Goal: Task Accomplishment & Management: Complete application form

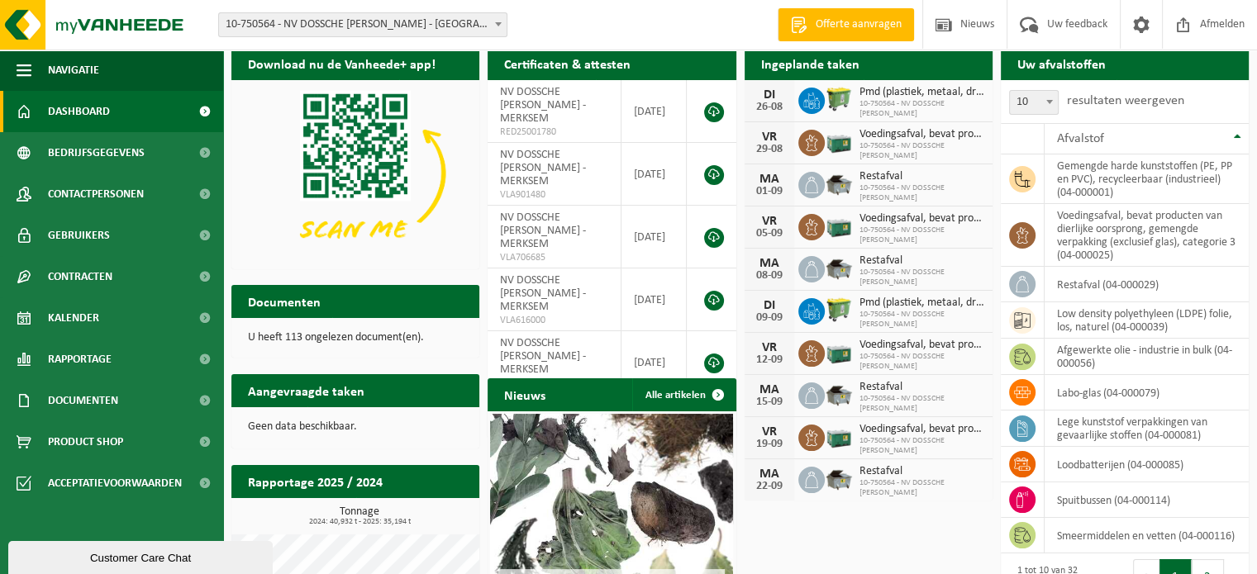
scroll to position [83, 0]
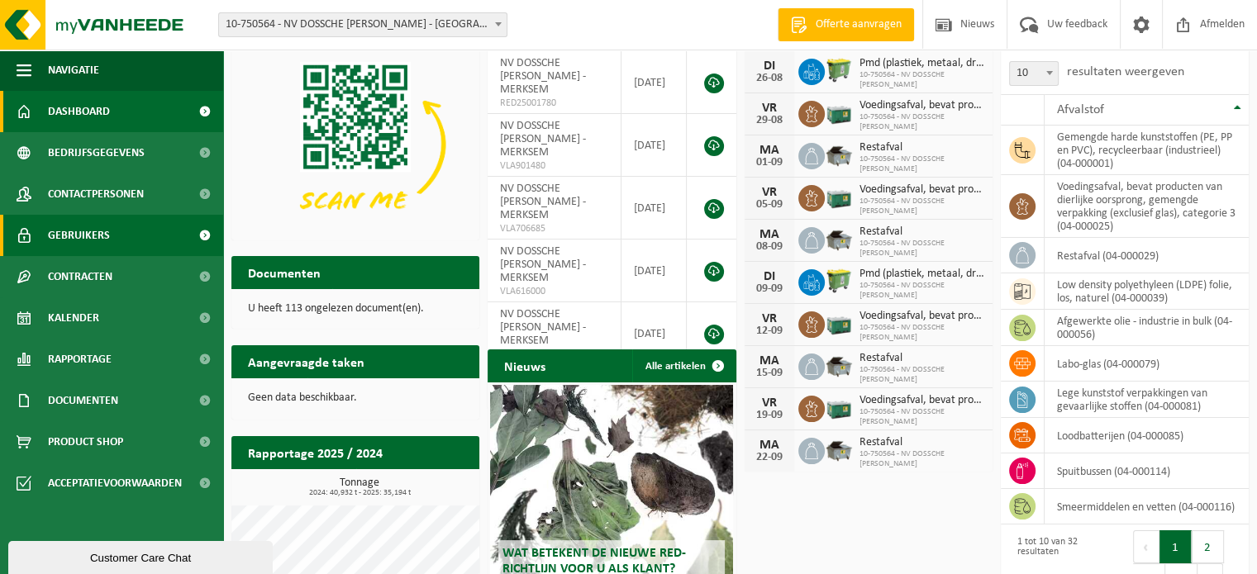
click at [85, 235] on span "Gebruikers" at bounding box center [79, 235] width 62 height 41
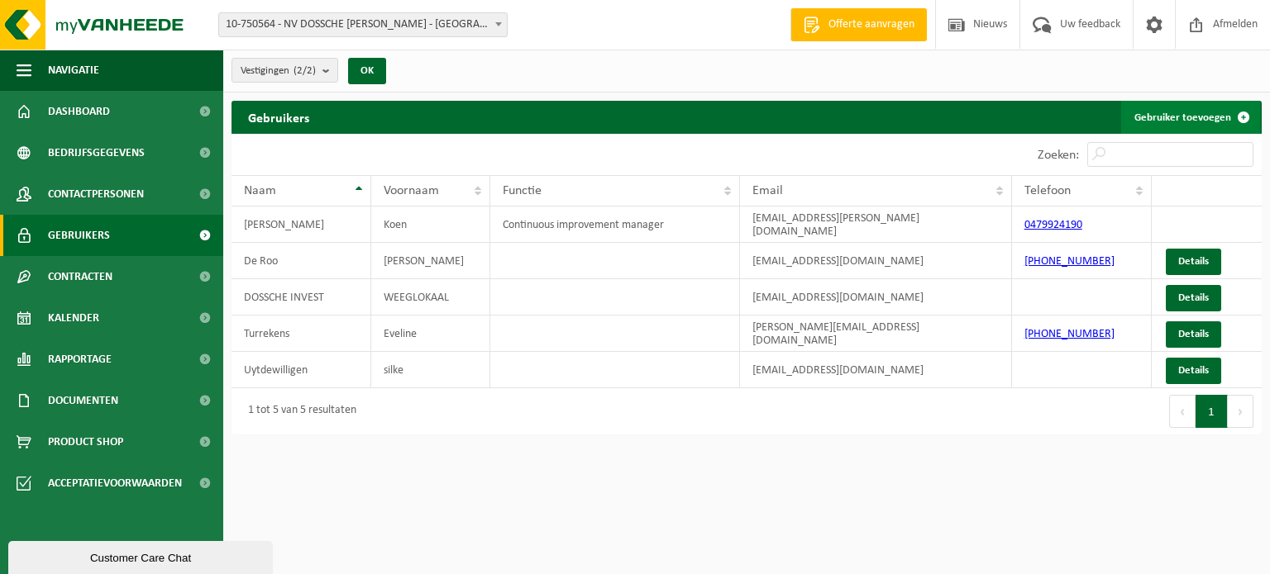
click at [1167, 115] on link "Gebruiker toevoegen" at bounding box center [1190, 117] width 139 height 33
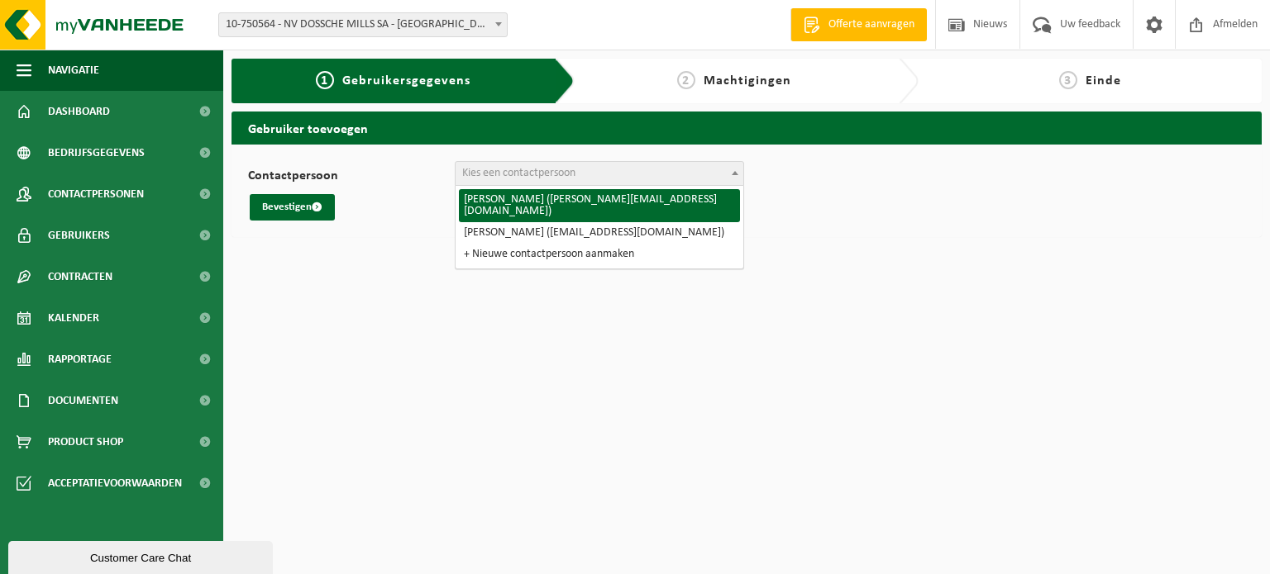
click at [737, 171] on b at bounding box center [734, 173] width 7 height 4
click at [498, 21] on span at bounding box center [498, 23] width 17 height 21
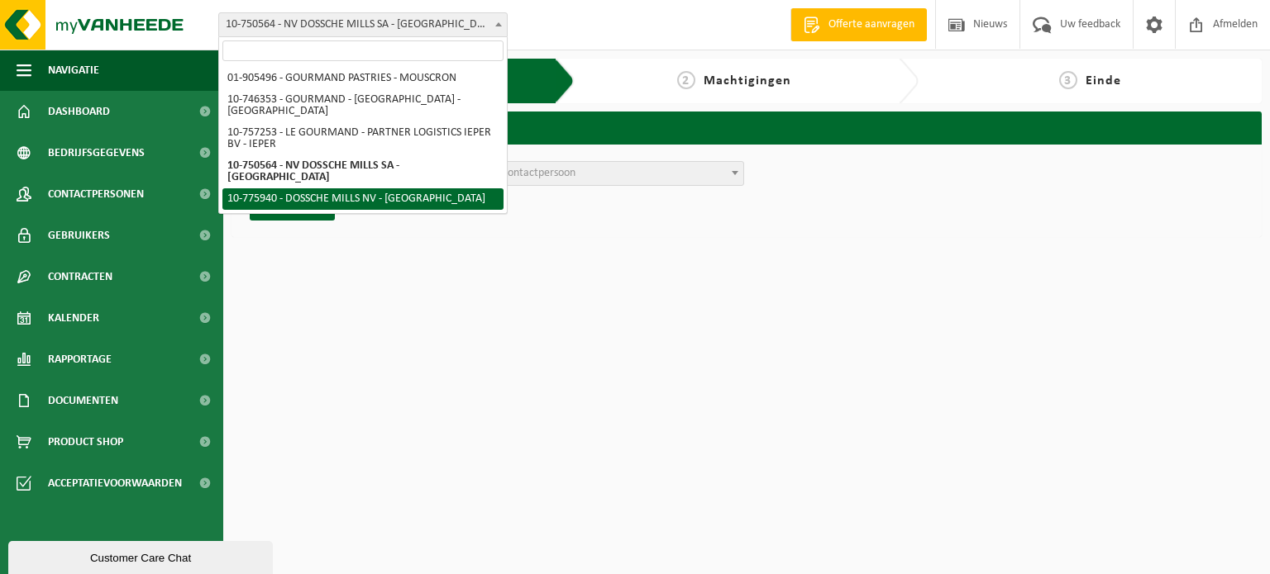
select select "23983"
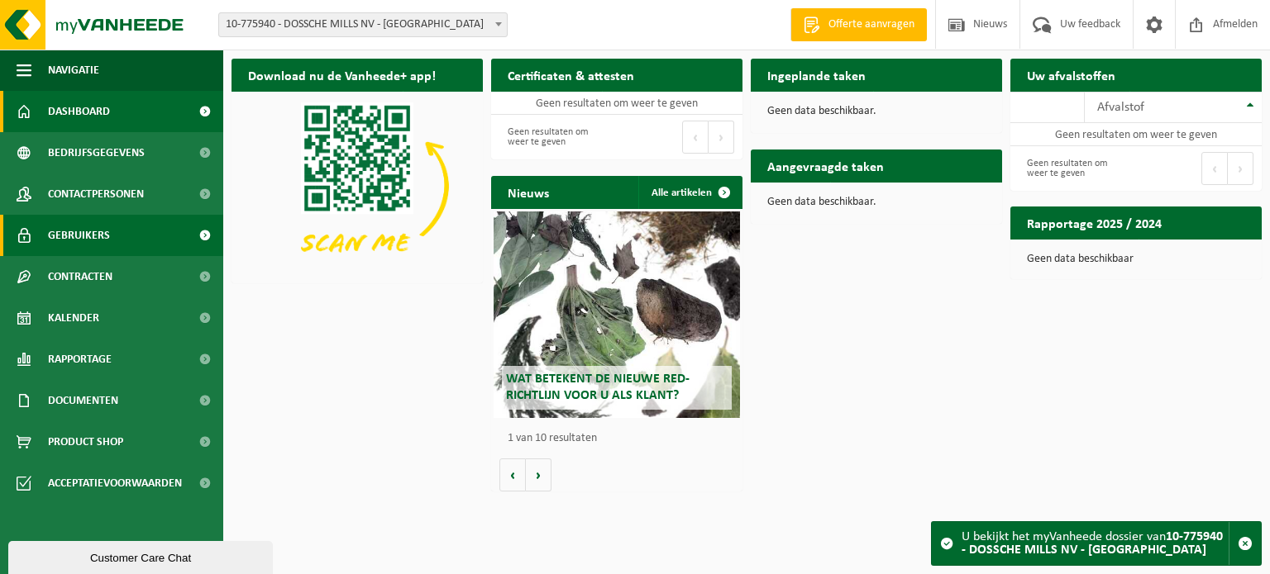
click at [126, 239] on link "Gebruikers" at bounding box center [111, 235] width 223 height 41
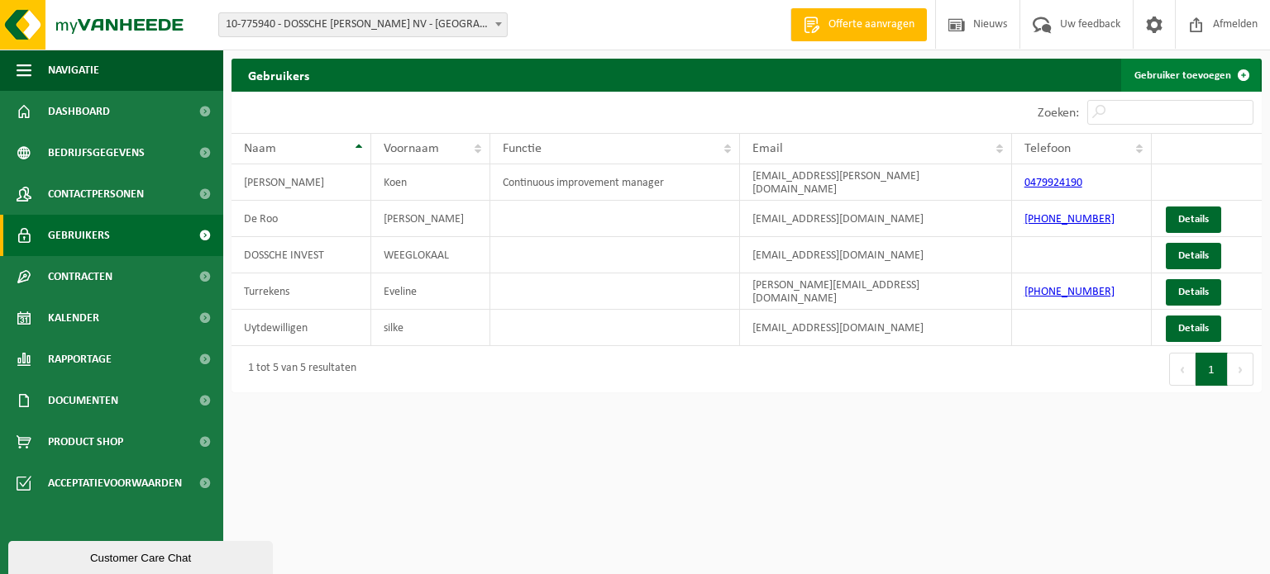
click at [1176, 76] on link "Gebruiker toevoegen" at bounding box center [1190, 75] width 139 height 33
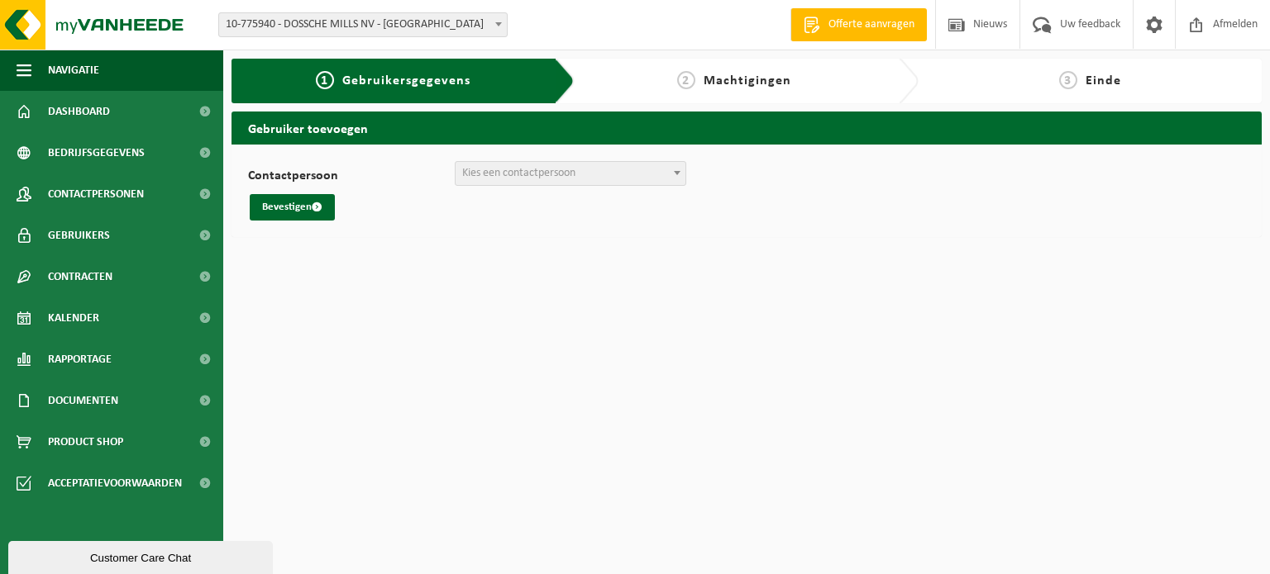
click at [626, 178] on span "Kies een contactpersoon" at bounding box center [570, 173] width 230 height 23
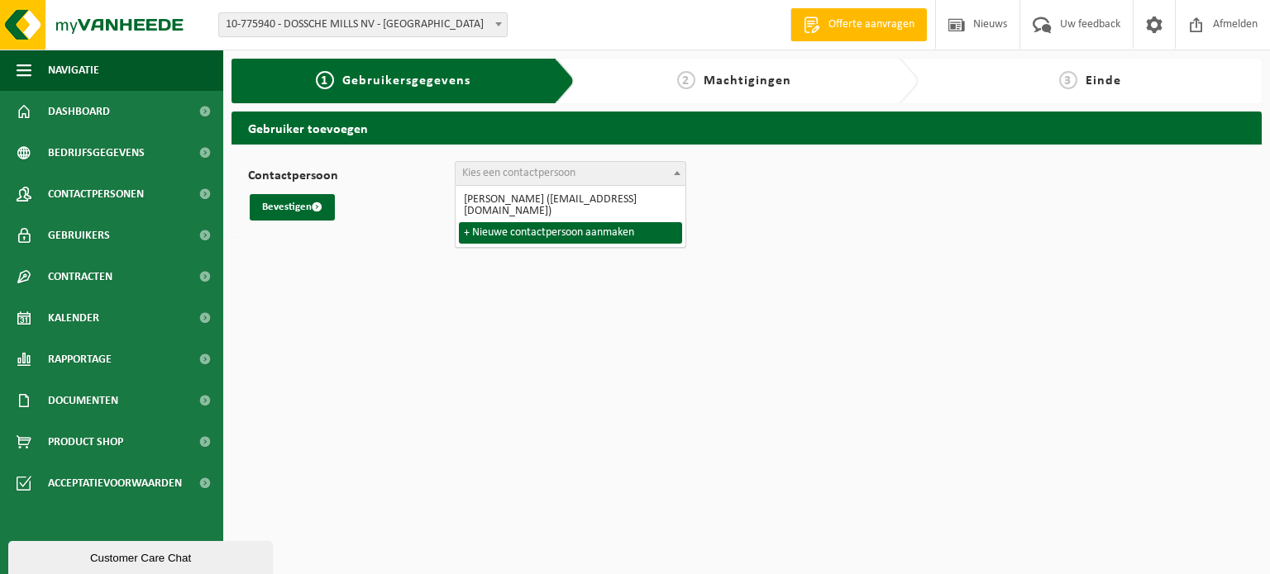
select select "0"
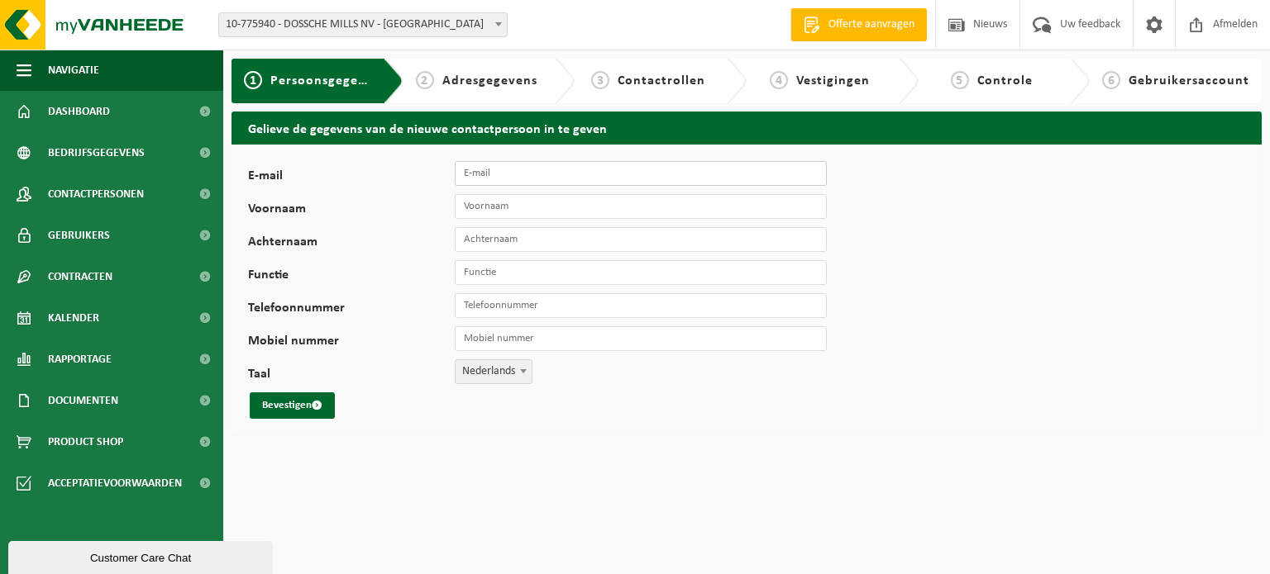
click at [525, 179] on input "E-mail" at bounding box center [641, 173] width 372 height 25
paste input "[EMAIL_ADDRESS][DOMAIN_NAME]"
type input "[EMAIL_ADDRESS][DOMAIN_NAME]"
click at [516, 207] on input "Voornaam" at bounding box center [641, 206] width 372 height 25
type input "Gythe"
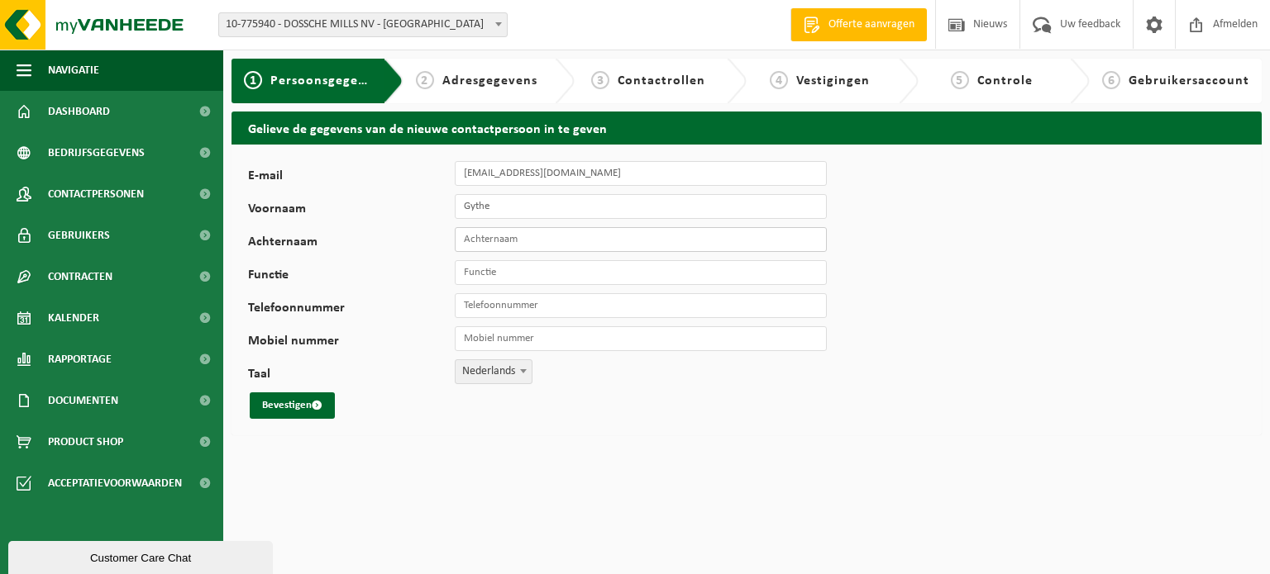
click at [522, 241] on input "Achternaam" at bounding box center [641, 239] width 372 height 25
type input "VandeBriel"
click at [538, 275] on input "Functie" at bounding box center [641, 272] width 372 height 25
type input "Laborant"
click at [483, 312] on input "Telefoonnummer" at bounding box center [641, 305] width 372 height 25
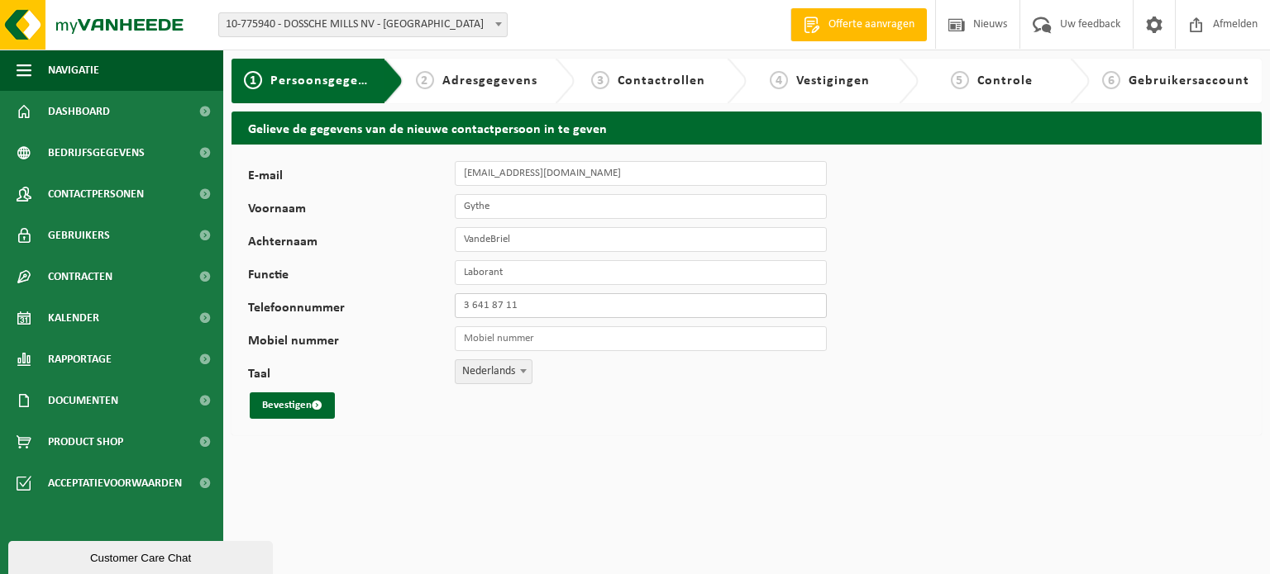
type input "[PHONE_NUMBER]"
click at [281, 420] on div "E-mail gythe.vandebriel@dosschemills.com Voornaam Gythe Achternaam VandeBriel F…" at bounding box center [746, 290] width 1030 height 291
click at [303, 411] on button "Bevestigen" at bounding box center [292, 406] width 85 height 26
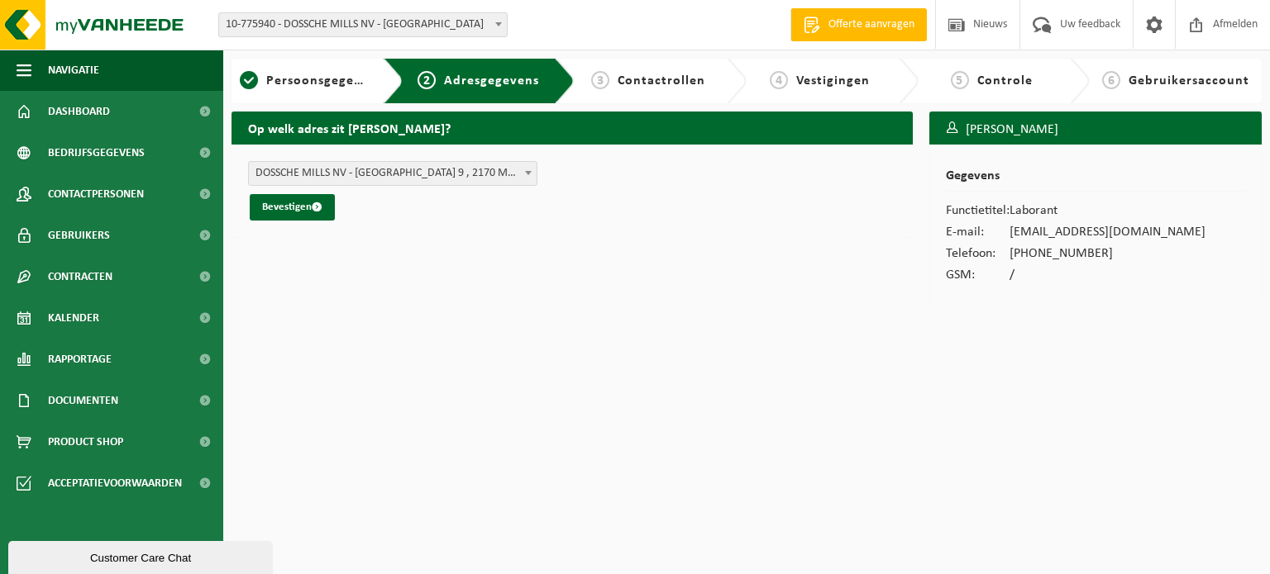
click at [526, 171] on b at bounding box center [528, 173] width 7 height 4
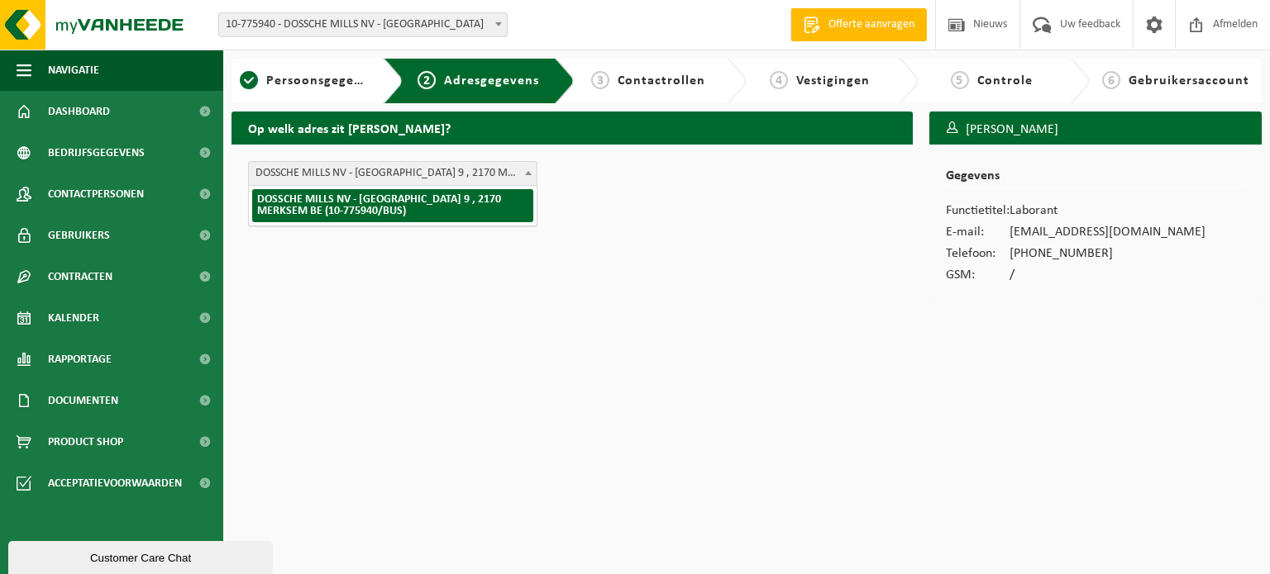
click at [526, 171] on b at bounding box center [528, 173] width 7 height 4
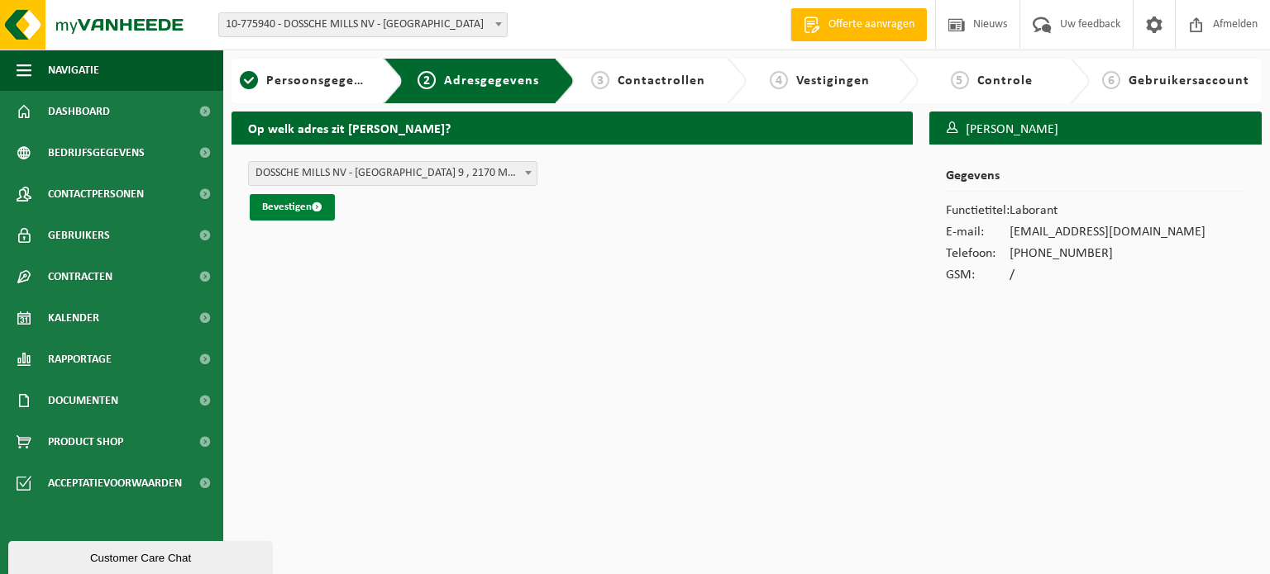
click at [301, 203] on button "Bevestigen" at bounding box center [292, 207] width 85 height 26
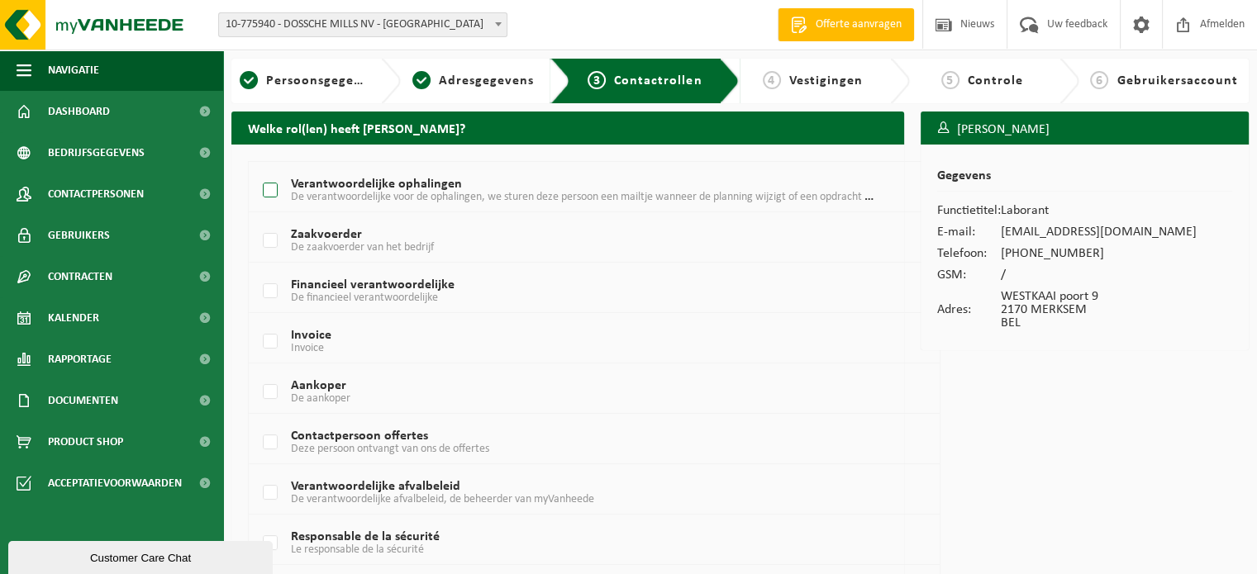
click at [408, 192] on span "De verantwoordelijke voor de ophalingen, we sturen deze persoon een mailtje wan…" at bounding box center [615, 196] width 649 height 13
click at [257, 170] on input "Verantwoordelijke ophalingen De verantwoordelijke voor de ophalingen, we sturen…" at bounding box center [256, 169] width 1 height 1
checkbox input "true"
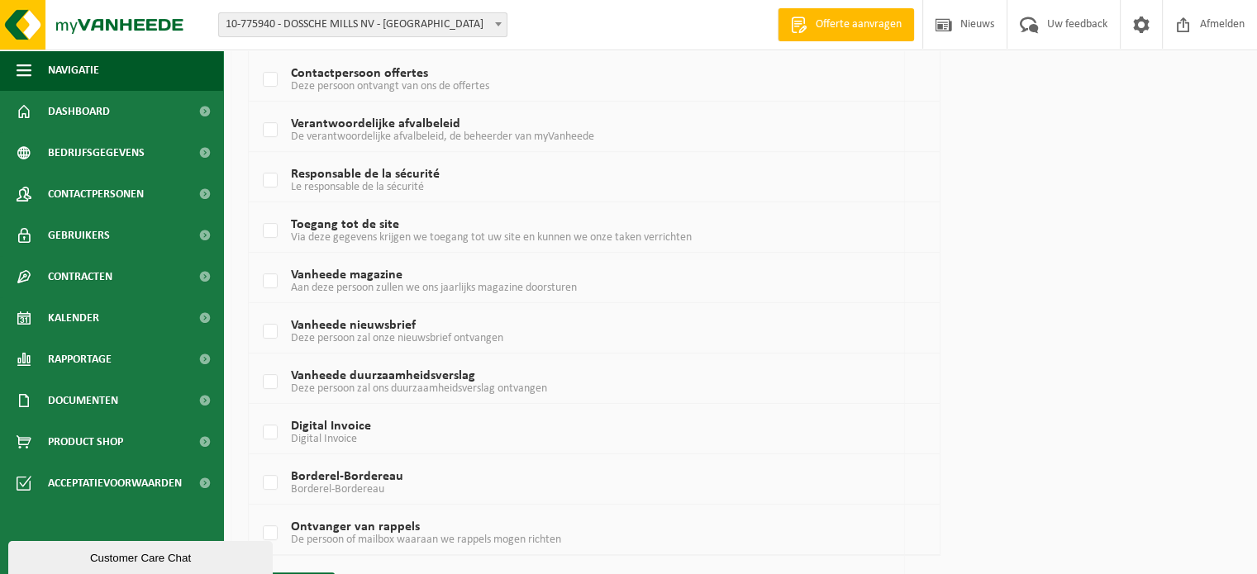
scroll to position [408, 0]
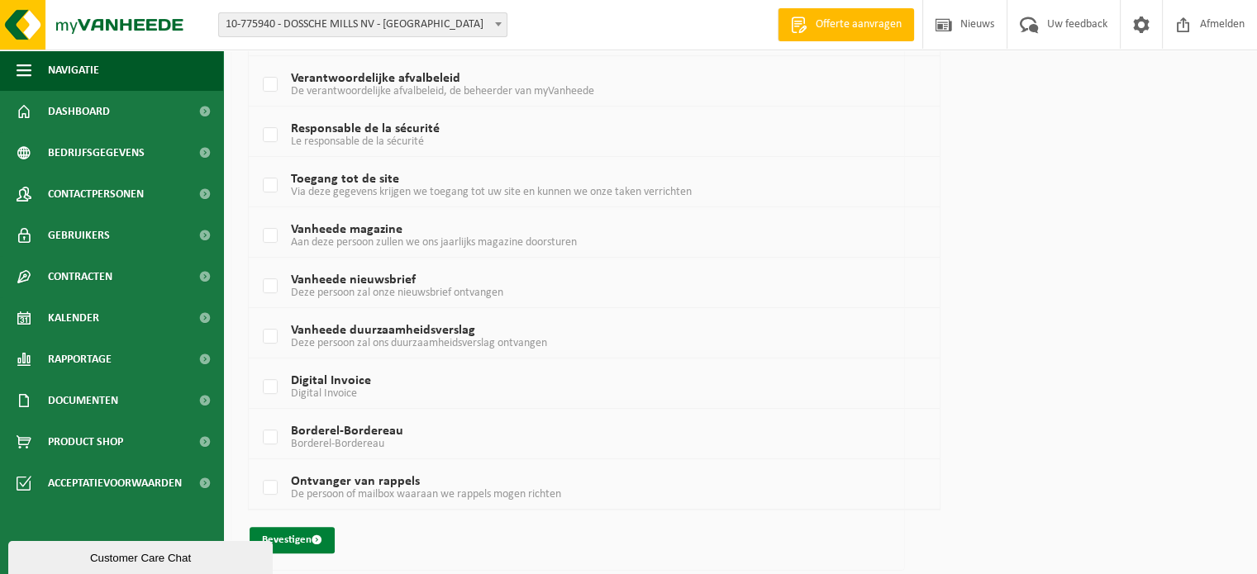
click at [307, 540] on button "Bevestigen" at bounding box center [292, 540] width 85 height 26
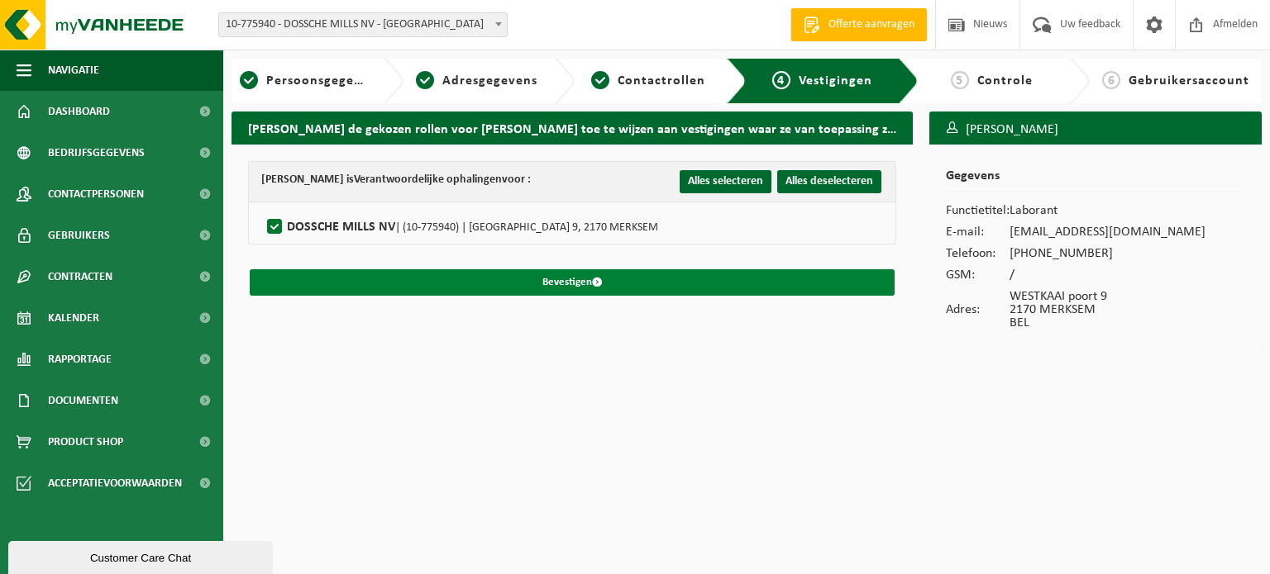
click at [580, 283] on button "Bevestigen" at bounding box center [572, 282] width 645 height 26
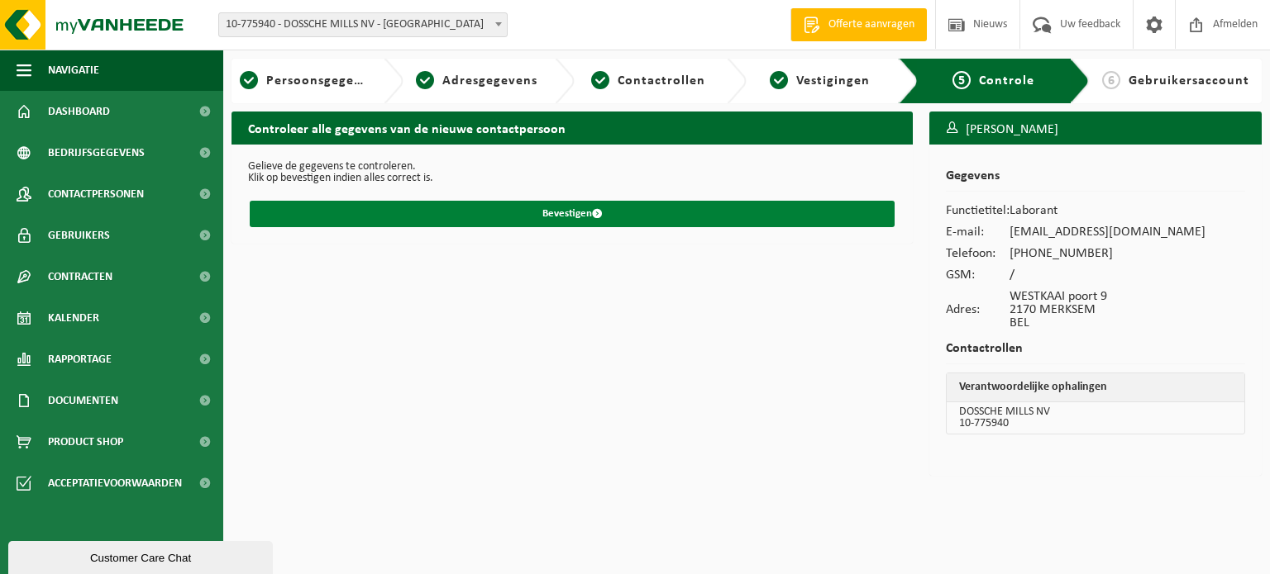
click at [560, 214] on button "Bevestigen" at bounding box center [572, 214] width 645 height 26
